Goal: Information Seeking & Learning: Learn about a topic

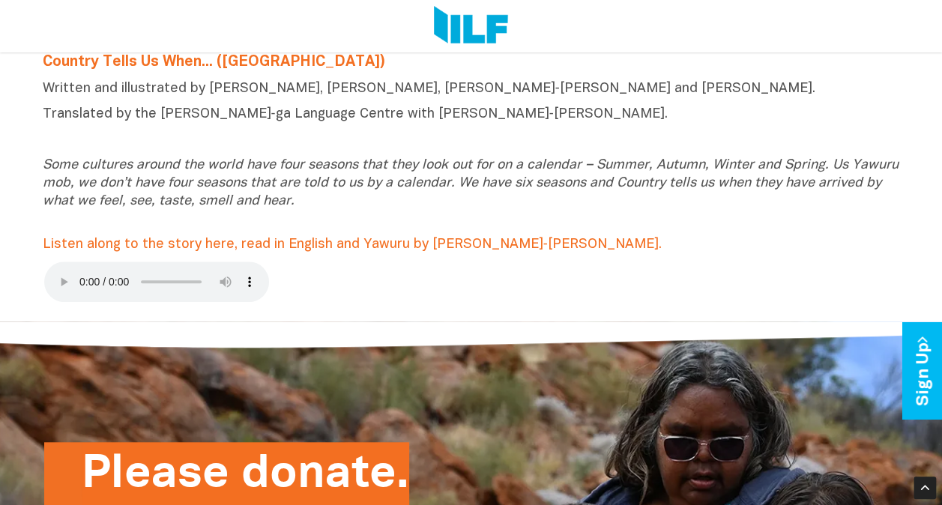
scroll to position [430, 0]
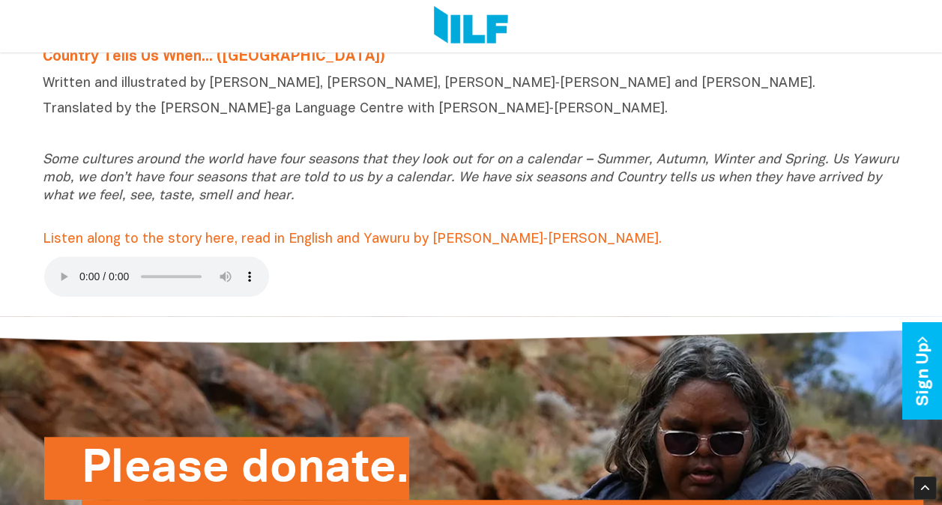
click at [393, 241] on span "Listen along to the story here, read in English and Yawuru by [PERSON_NAME]‑[PE…" at bounding box center [352, 239] width 619 height 13
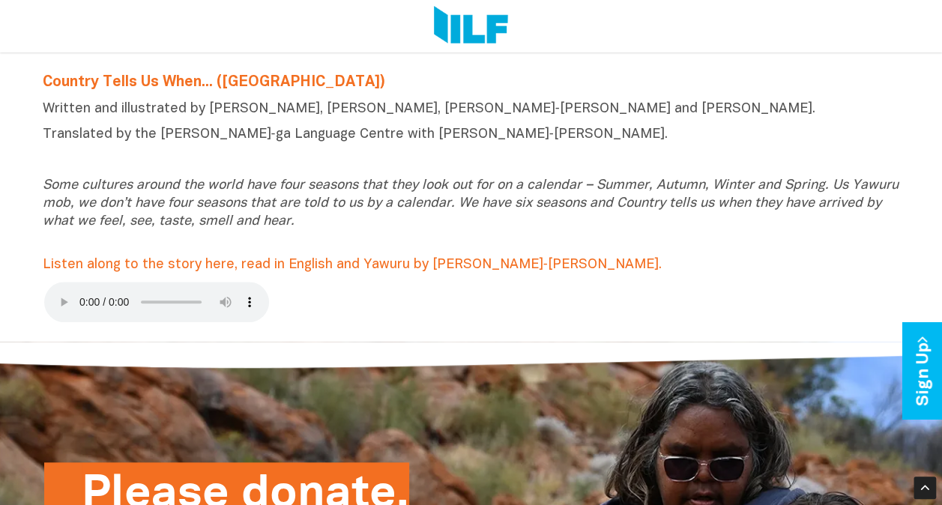
scroll to position [399, 0]
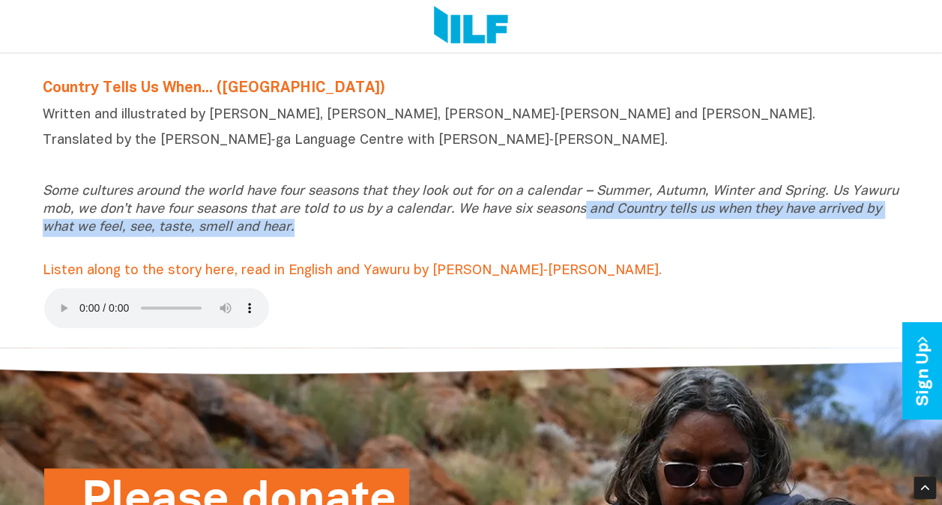
drag, startPoint x: 636, startPoint y: 211, endPoint x: 357, endPoint y: 231, distance: 280.2
click at [357, 231] on icon "Some cultures around the world have four seasons that they look out for on a ca…" at bounding box center [471, 209] width 856 height 49
copy icon "and Country tells us when they have arrived by what we feel, see, taste, smell …"
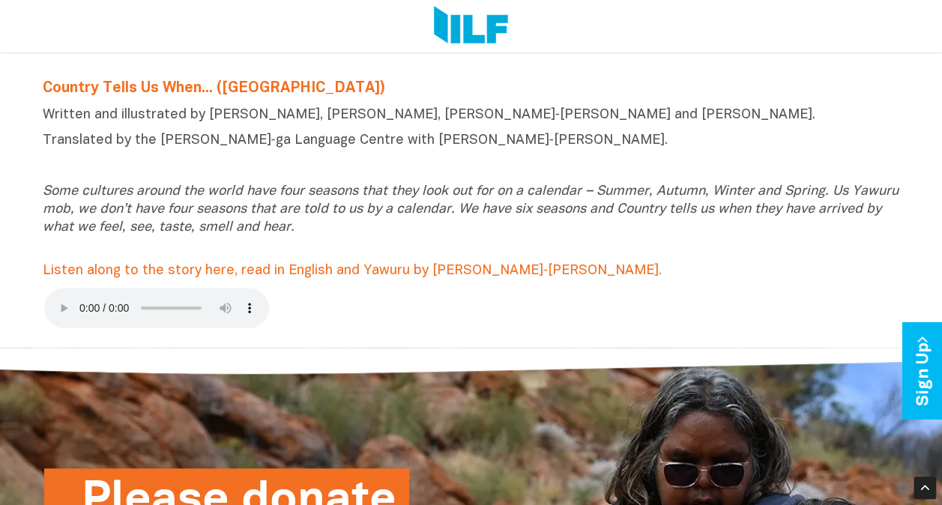
click at [423, 109] on p "Written and illustrated by [PERSON_NAME], [PERSON_NAME], [PERSON_NAME]‑[PERSON_…" at bounding box center [471, 115] width 857 height 18
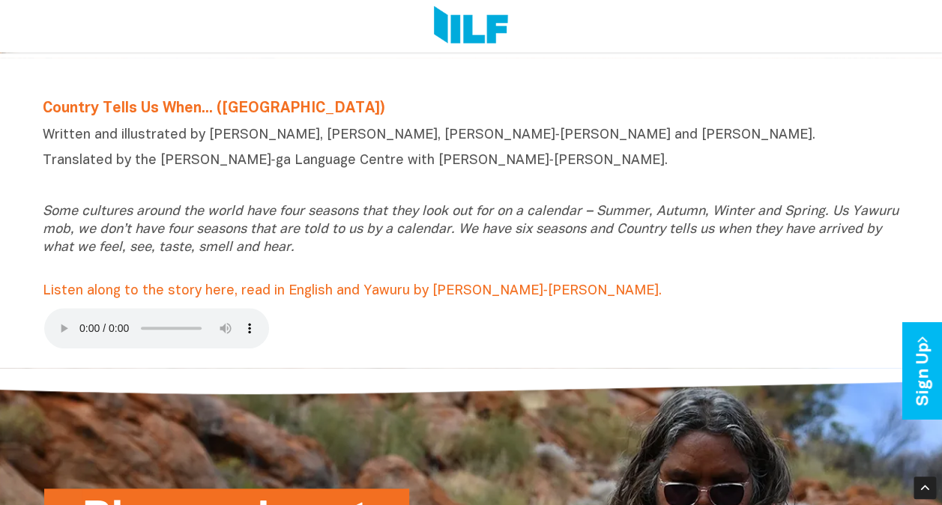
scroll to position [386, 0]
